Goal: Navigation & Orientation: Find specific page/section

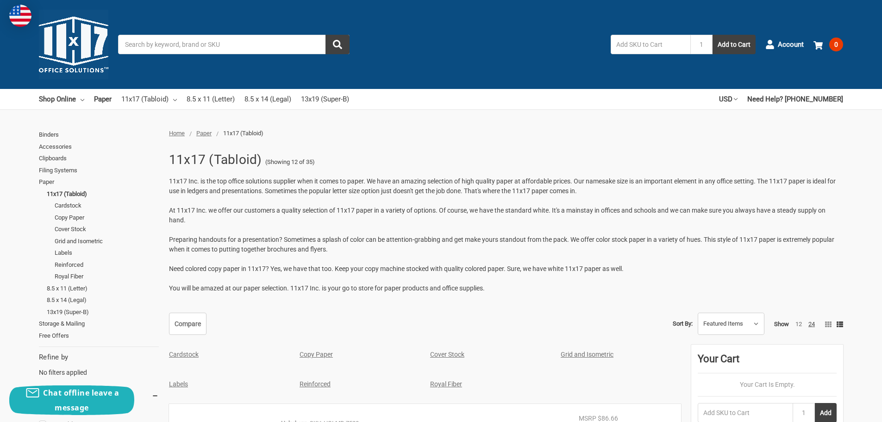
click at [185, 357] on link "Cardstock" at bounding box center [184, 353] width 30 height 7
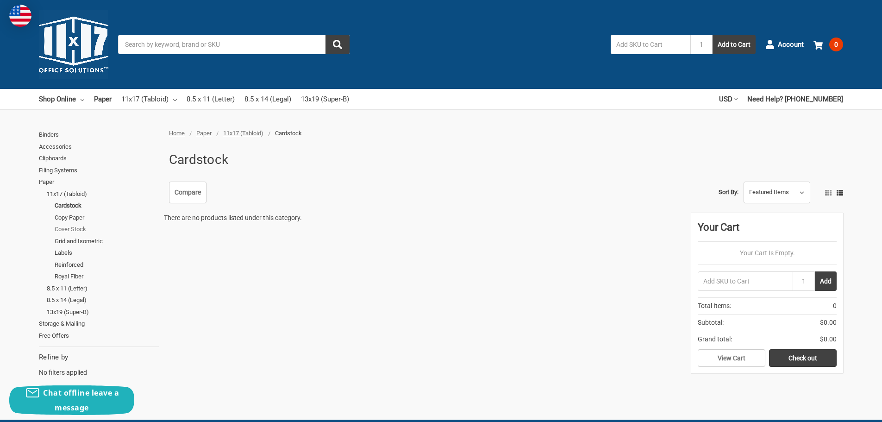
click at [74, 227] on link "Cover Stock" at bounding box center [107, 229] width 104 height 12
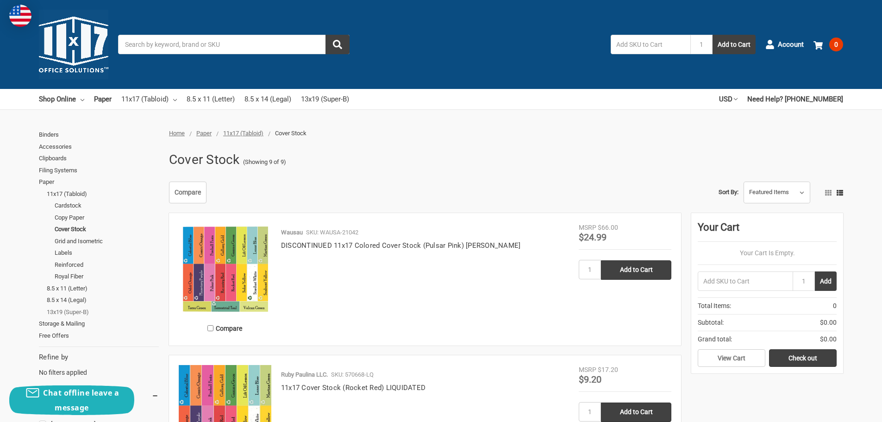
click at [73, 313] on link "13x19 (Super-B)" at bounding box center [103, 312] width 112 height 12
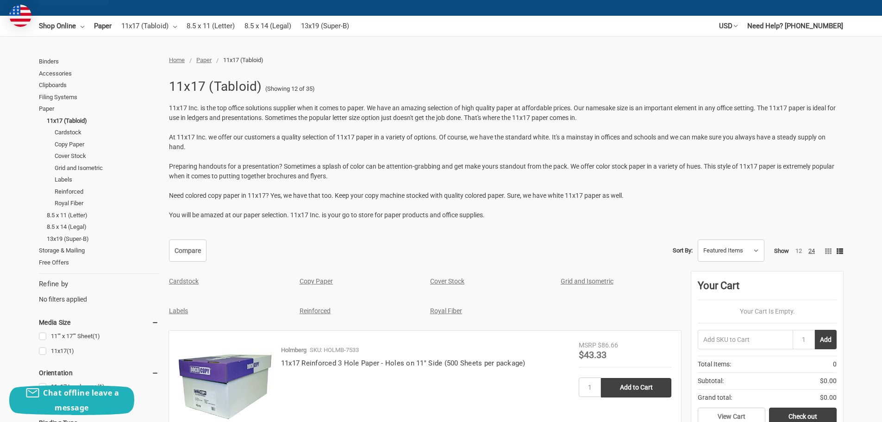
scroll to position [93, 0]
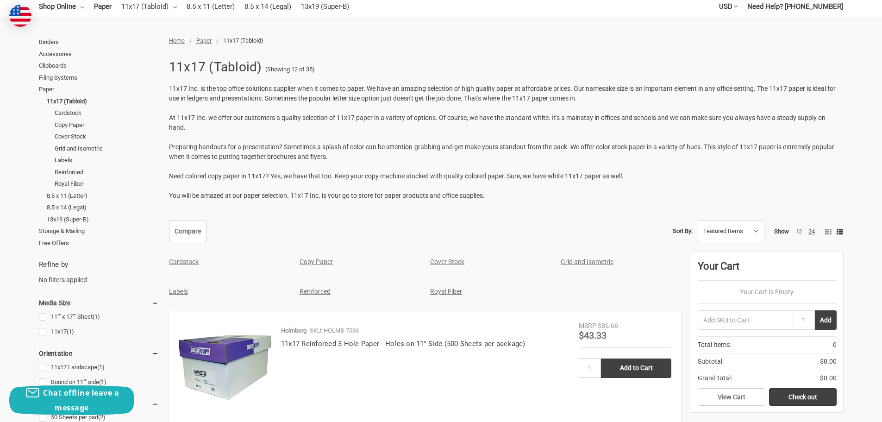
click at [180, 262] on link "Cardstock" at bounding box center [184, 261] width 30 height 7
